Goal: Task Accomplishment & Management: Use online tool/utility

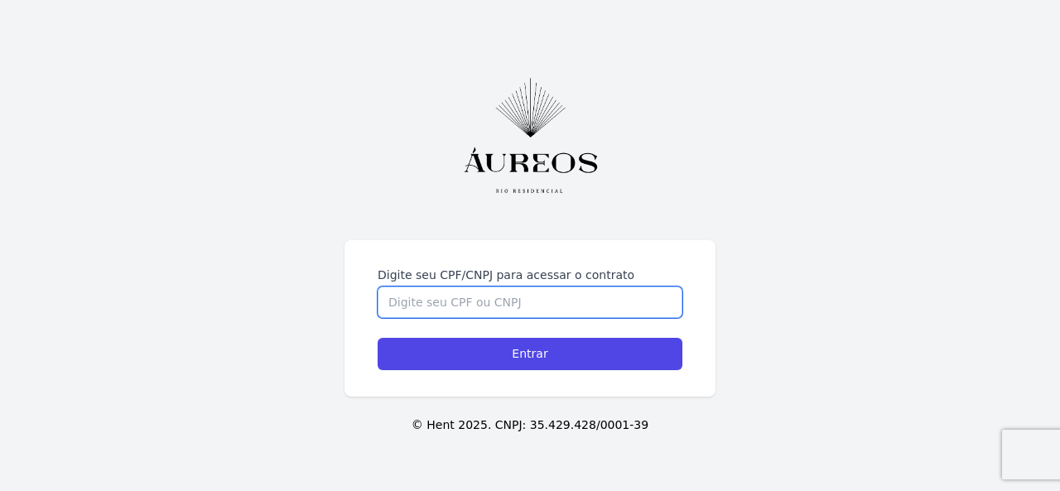
click at [533, 299] on input "Digite seu CPF/CNPJ para acessar o contrato" at bounding box center [530, 302] width 305 height 31
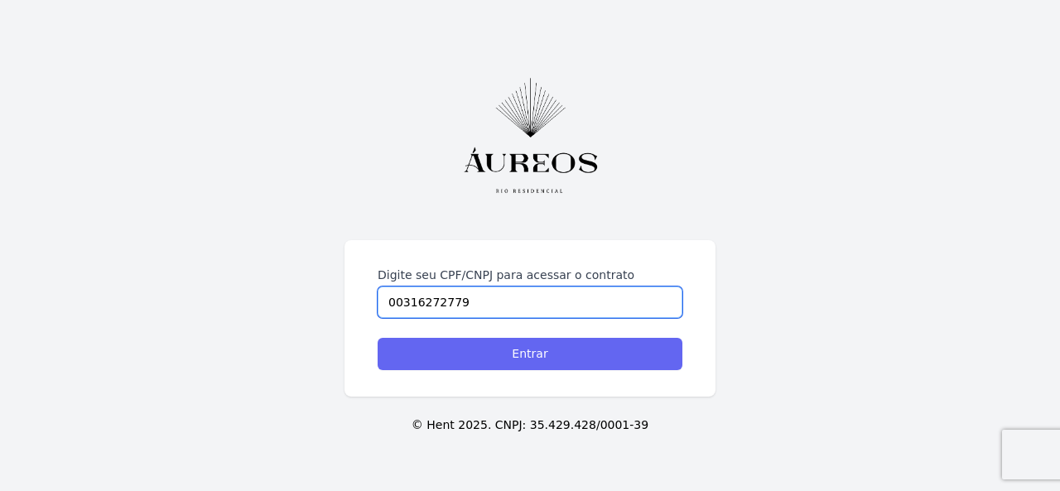
type input "00316272779"
click at [618, 345] on input "Entrar" at bounding box center [530, 354] width 305 height 32
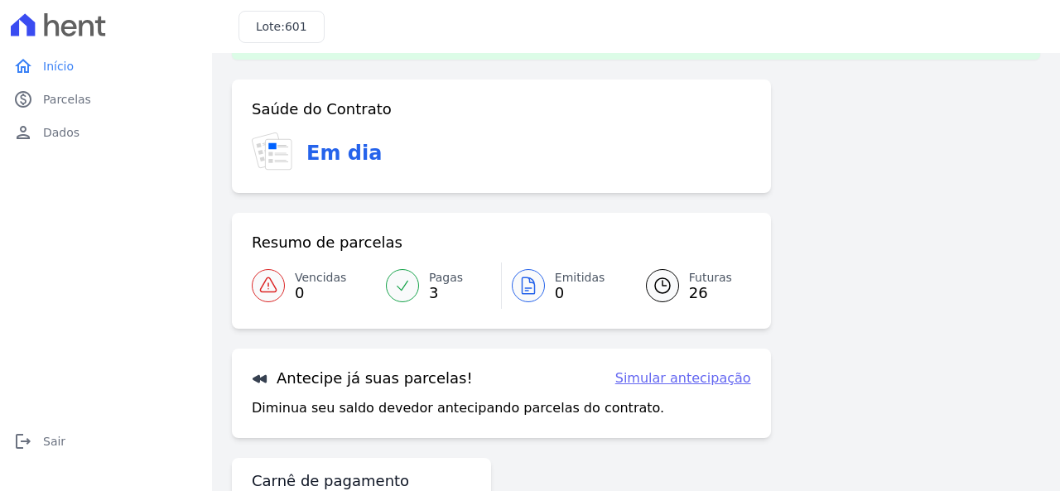
scroll to position [141, 0]
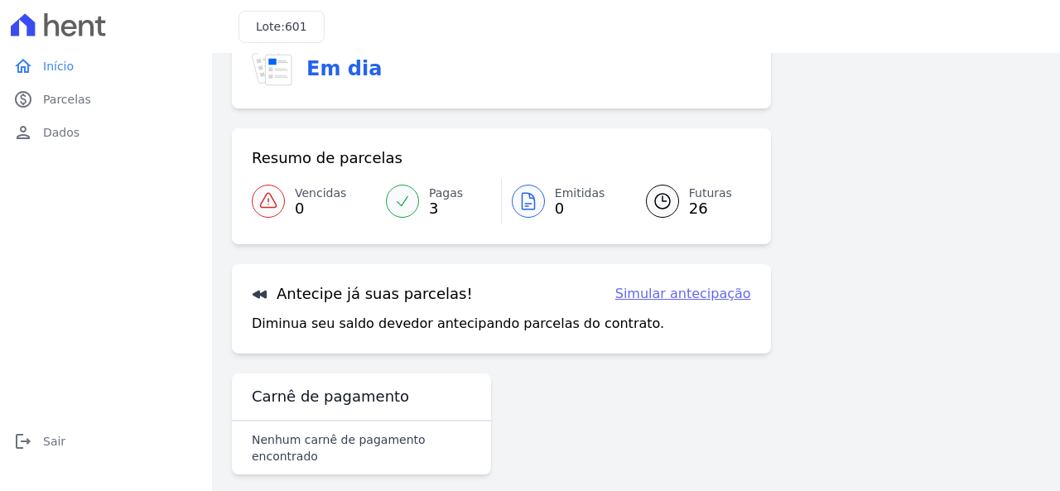
click at [678, 289] on link "Simular antecipação" at bounding box center [683, 294] width 136 height 20
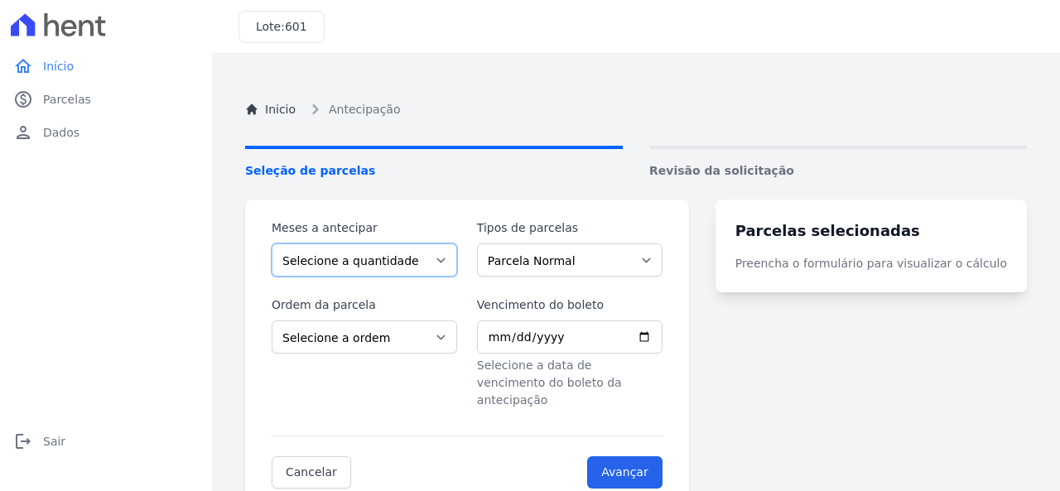
click at [452, 262] on select "Selecione a quantidade de meses a antecipar 1 2 3 4 5 6 7 8 9 10 11 12 13 14 15…" at bounding box center [365, 260] width 186 height 33
select select "5"
click at [272, 244] on select "Selecione a quantidade de meses a antecipar 1 2 3 4 5 6 7 8 9 10 11 12 13 14 15…" at bounding box center [365, 260] width 186 height 33
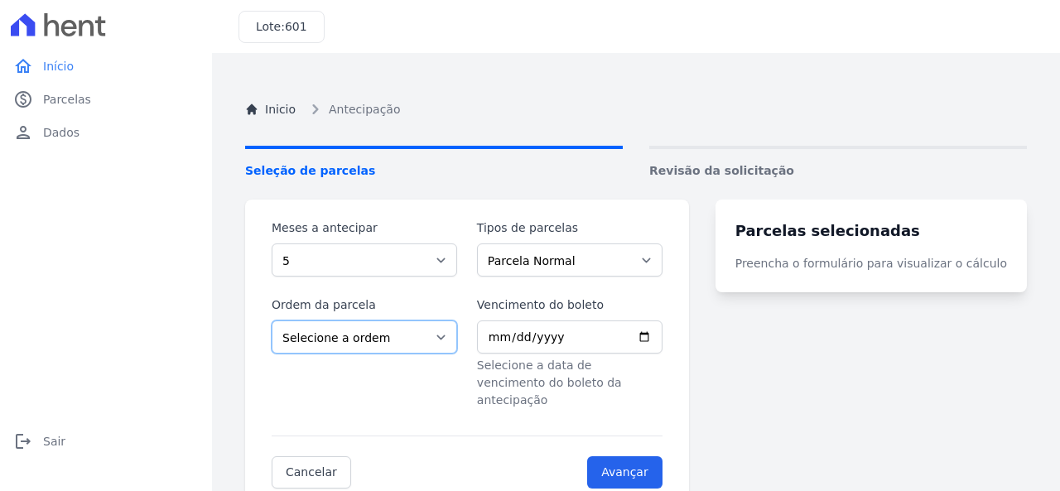
click at [456, 339] on select "Selecione a ordem Últimas parcelas Primeiras parcelas" at bounding box center [365, 337] width 186 height 33
select select "ending"
click at [272, 321] on select "Selecione a ordem Últimas parcelas Primeiras parcelas" at bounding box center [365, 337] width 186 height 33
click at [663, 339] on input "Vencimento do boleto" at bounding box center [570, 337] width 186 height 33
type input "2025-10-10"
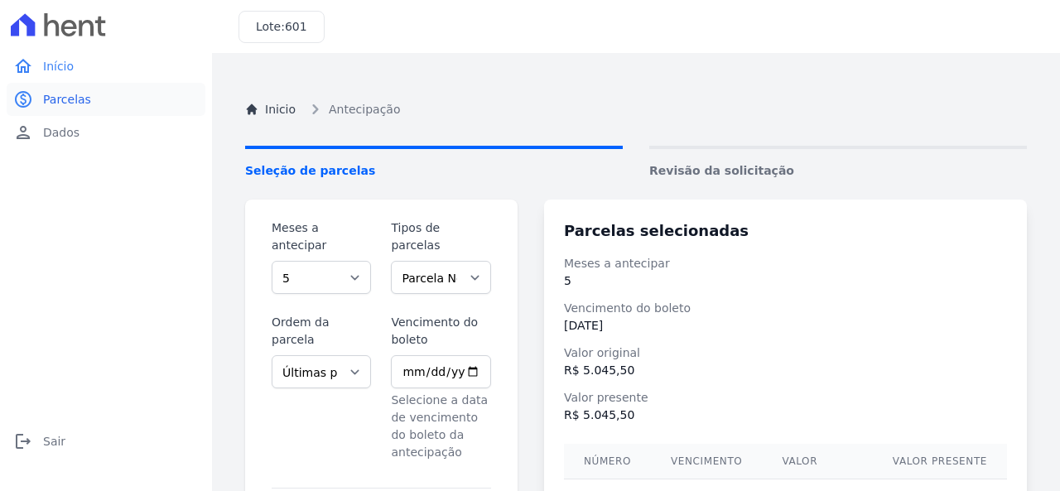
click at [73, 99] on span "Parcelas" at bounding box center [67, 99] width 48 height 17
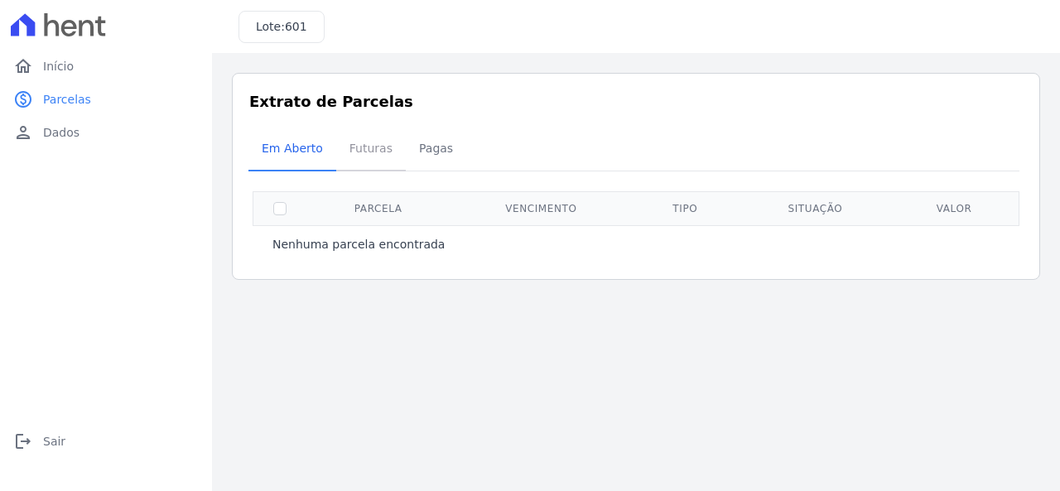
click at [360, 148] on span "Futuras" at bounding box center [371, 148] width 63 height 33
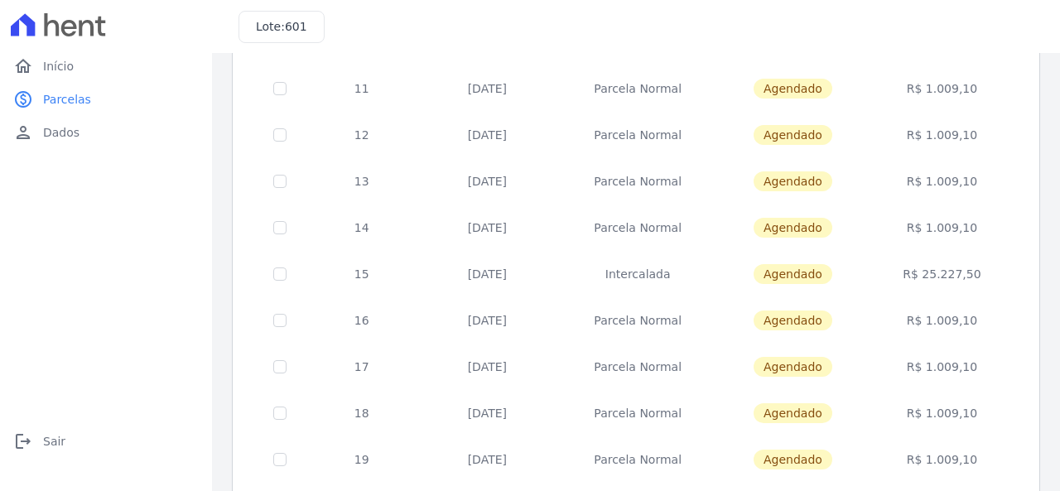
scroll to position [497, 0]
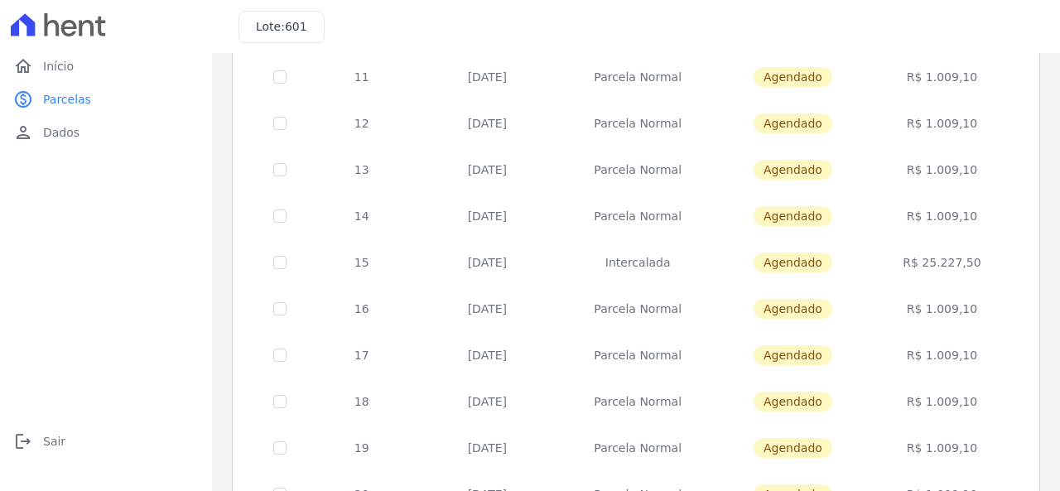
drag, startPoint x: 459, startPoint y: 307, endPoint x: 550, endPoint y: 309, distance: 91.1
click at [550, 309] on td "20/09/2026" at bounding box center [487, 309] width 141 height 46
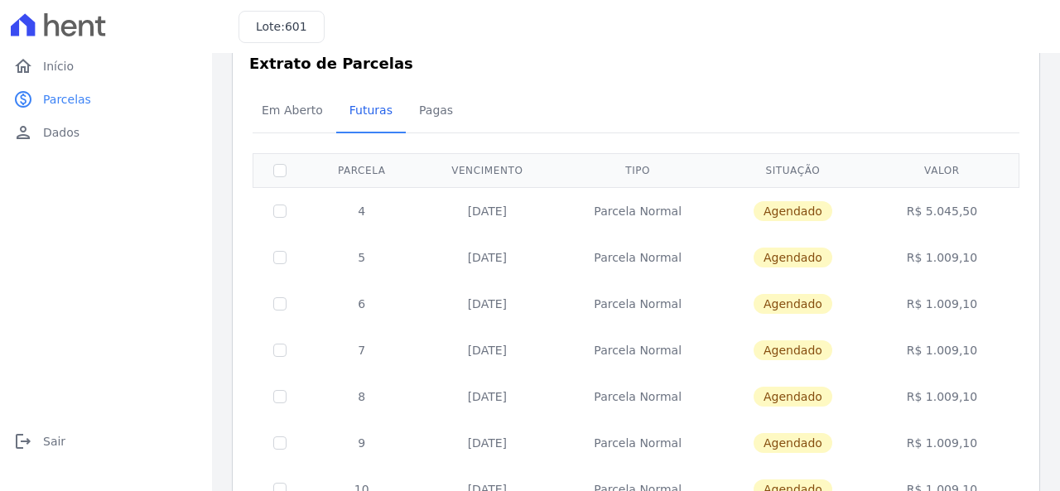
scroll to position [0, 0]
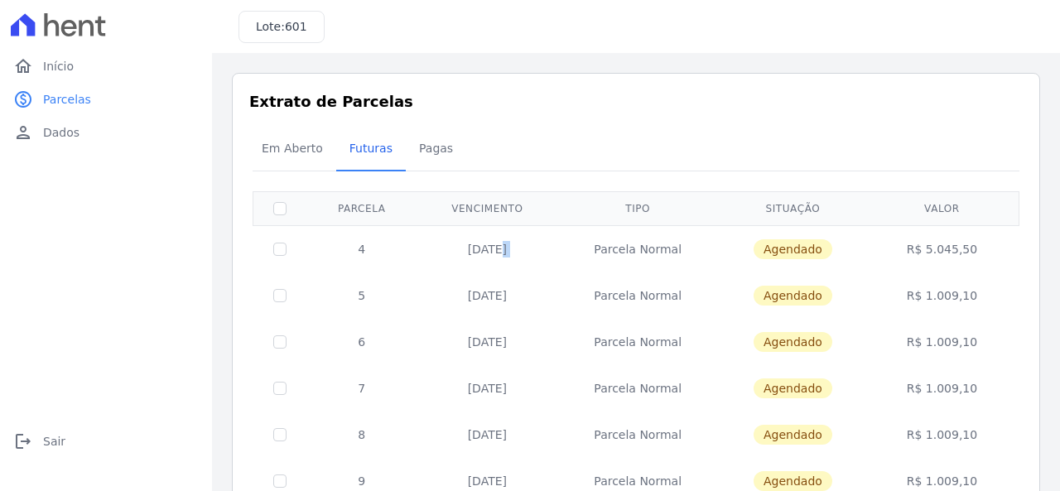
drag, startPoint x: 459, startPoint y: 246, endPoint x: 567, endPoint y: 250, distance: 108.6
click at [567, 250] on tr "4 20/10/2025 Parcela Normal Agendado R$ 5.045,50" at bounding box center [636, 248] width 766 height 47
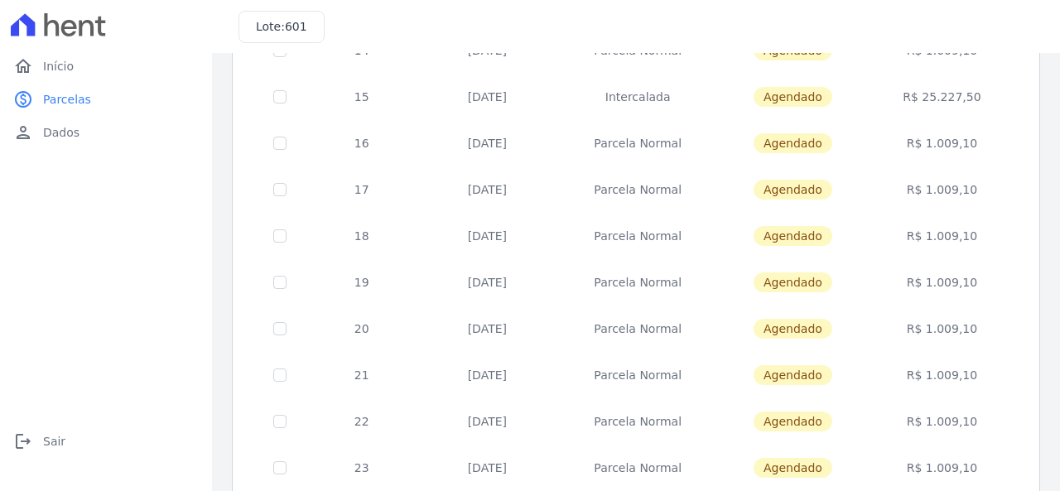
scroll to position [755, 0]
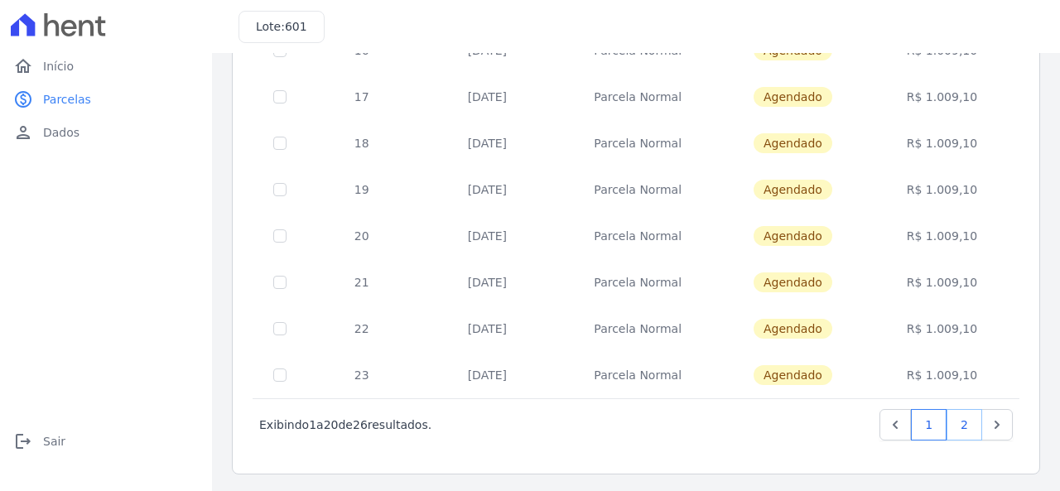
click at [947, 425] on link "2" at bounding box center [965, 424] width 36 height 31
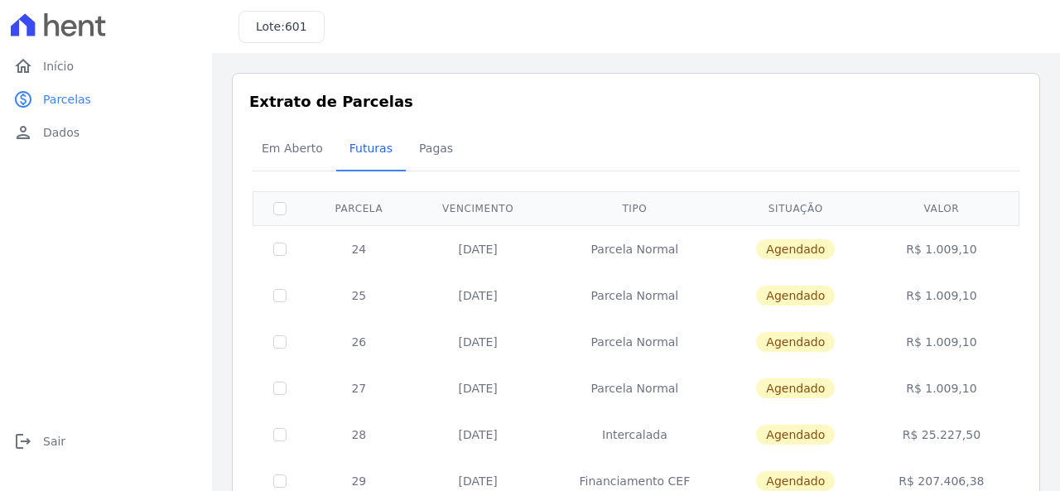
scroll to position [83, 0]
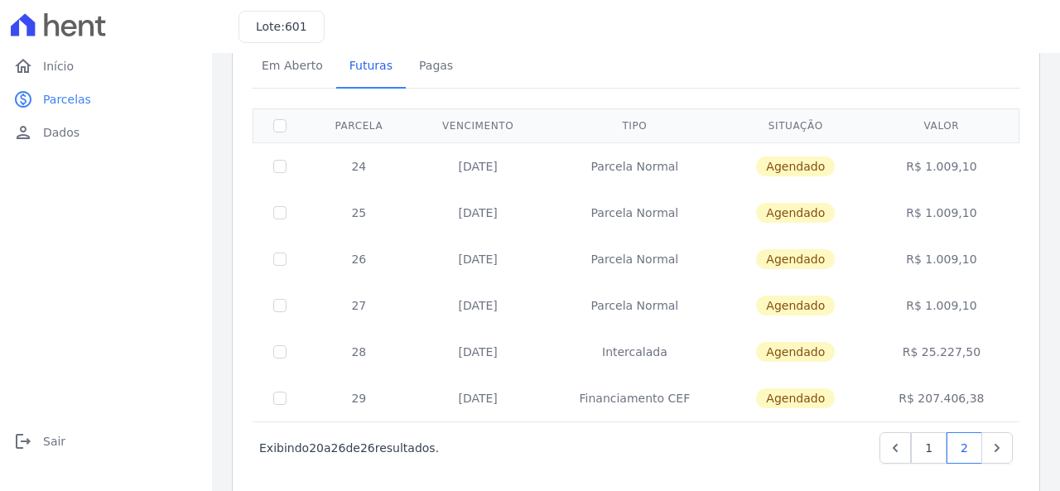
drag, startPoint x: 451, startPoint y: 350, endPoint x: 539, endPoint y: 351, distance: 88.6
click at [539, 351] on td "20/08/2027" at bounding box center [478, 352] width 133 height 46
click at [841, 352] on td "Agendado" at bounding box center [796, 352] width 142 height 46
drag, startPoint x: 451, startPoint y: 395, endPoint x: 522, endPoint y: 397, distance: 71.3
click at [522, 397] on td "30/09/2027" at bounding box center [478, 398] width 133 height 46
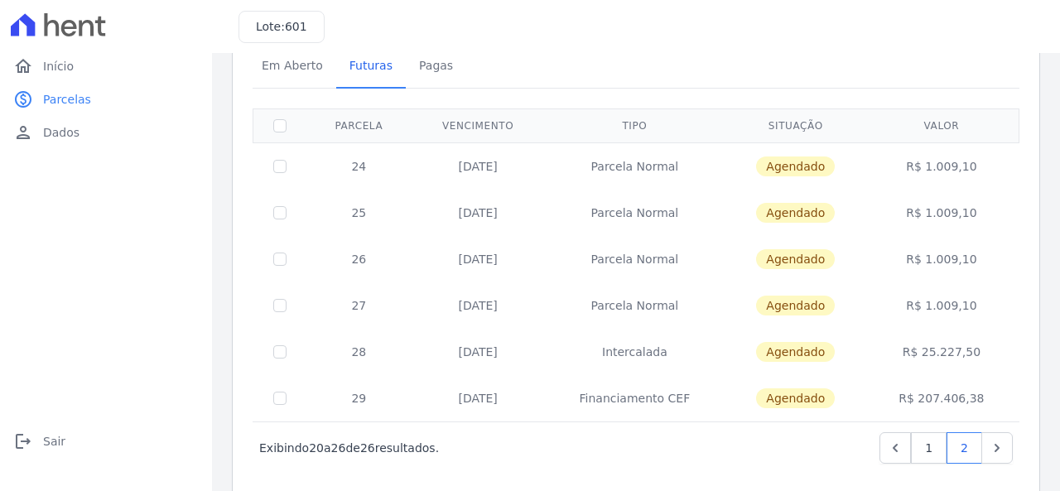
click at [858, 345] on td "Agendado" at bounding box center [796, 352] width 142 height 46
click at [911, 445] on link "1" at bounding box center [929, 447] width 36 height 31
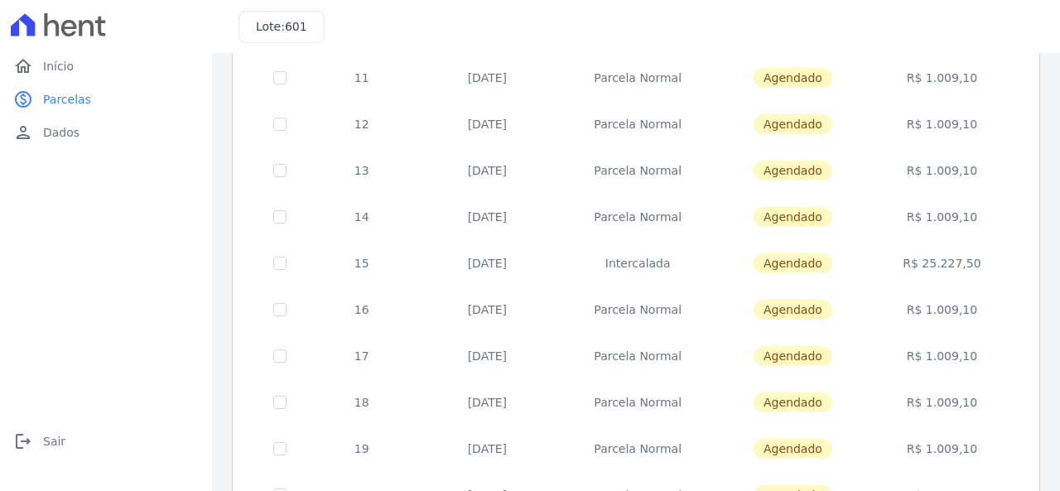
scroll to position [497, 0]
drag, startPoint x: 460, startPoint y: 263, endPoint x: 529, endPoint y: 263, distance: 69.6
click at [529, 263] on td "20/08/2026" at bounding box center [487, 262] width 141 height 46
click at [860, 277] on td "Agendado" at bounding box center [792, 262] width 149 height 46
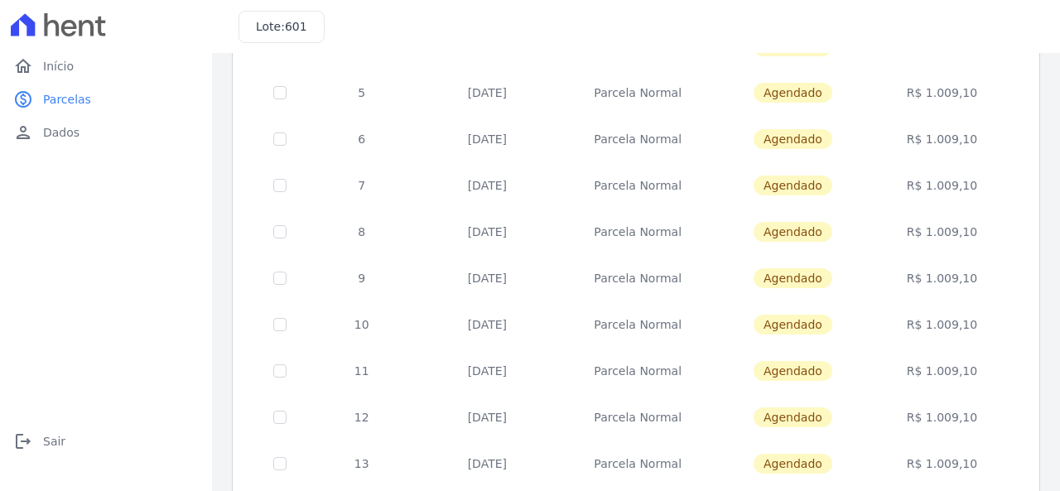
scroll to position [0, 0]
